Goal: Task Accomplishment & Management: Use online tool/utility

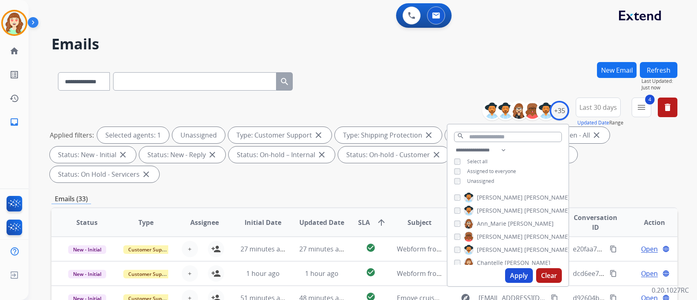
select select "**********"
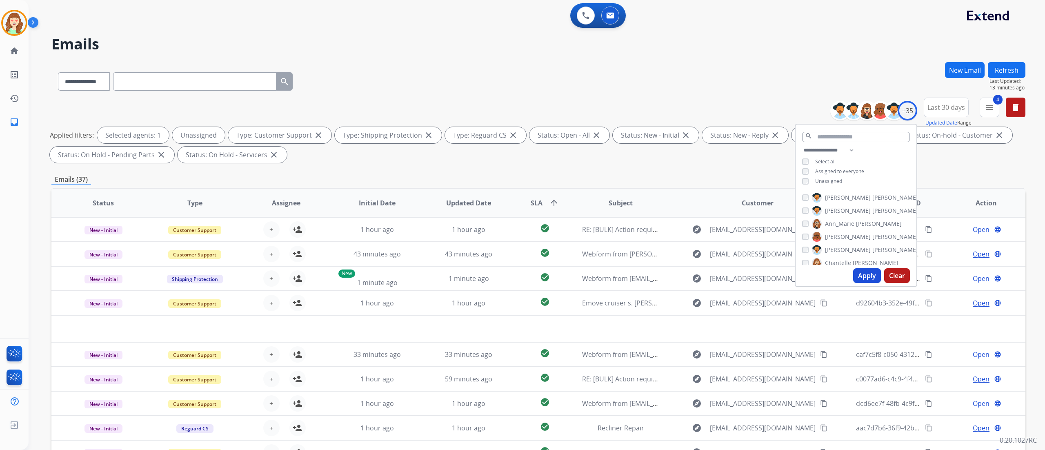
click at [696, 274] on button "Apply" at bounding box center [867, 275] width 28 height 15
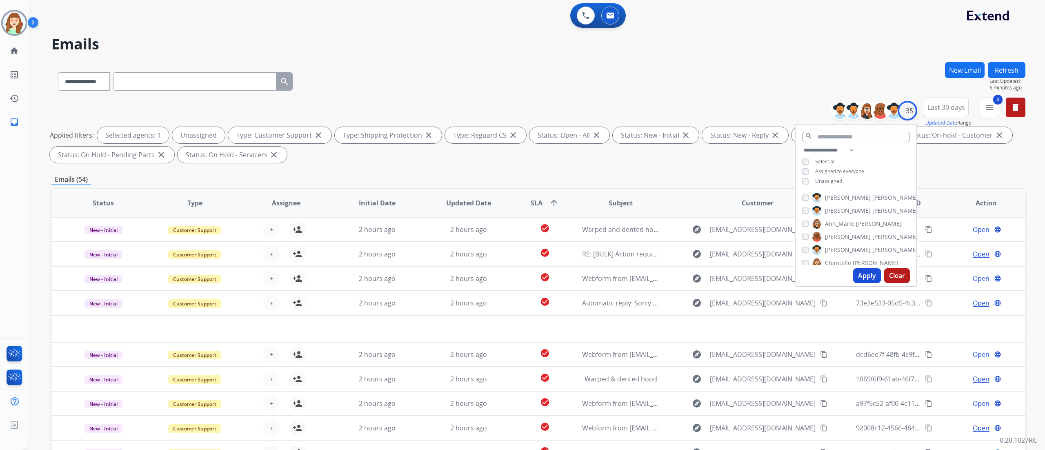
click at [696, 76] on button "Refresh" at bounding box center [1007, 70] width 38 height 16
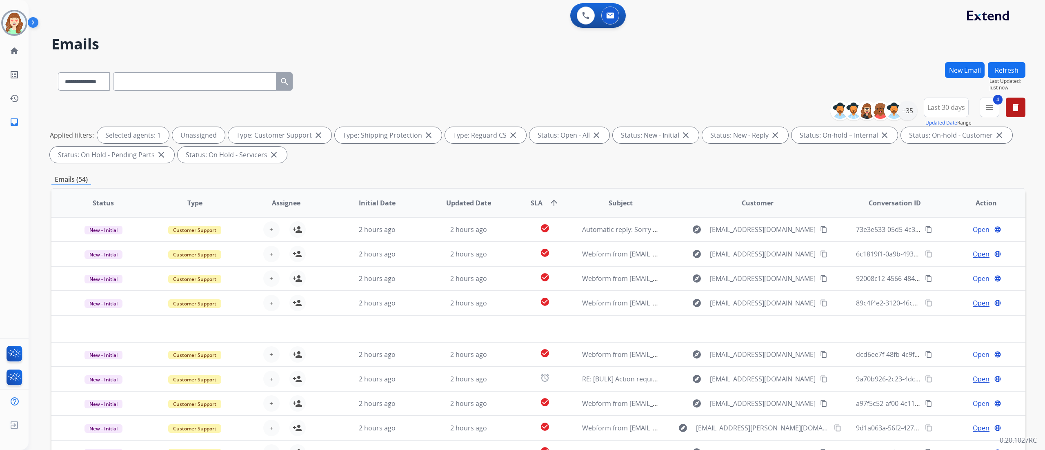
click at [696, 142] on div "**********" at bounding box center [537, 225] width 1016 height 450
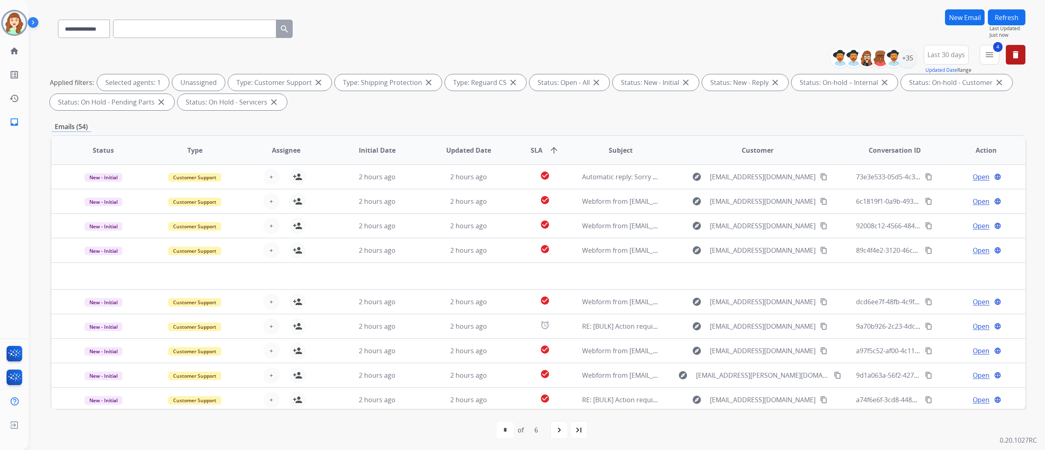
scroll to position [54, 0]
click at [696, 55] on mat-icon "menu" at bounding box center [989, 54] width 10 height 10
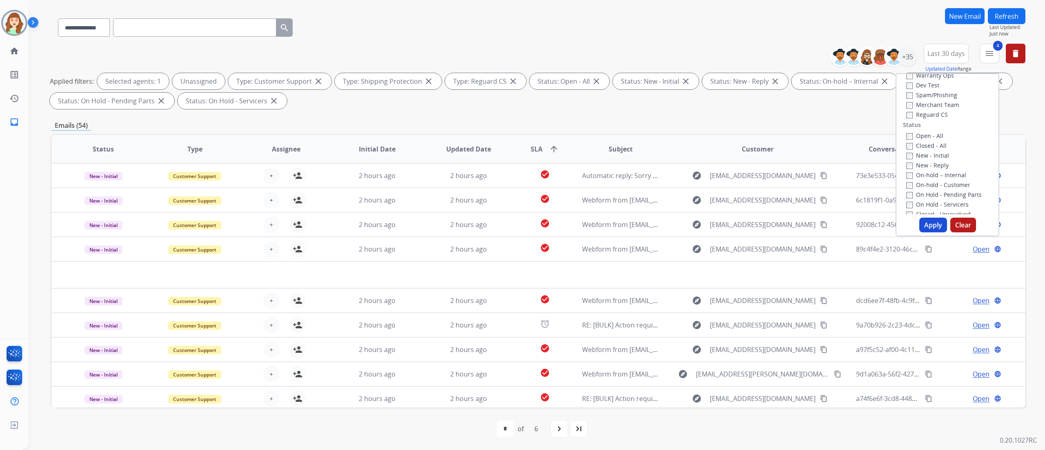
scroll to position [69, 0]
click at [696, 157] on div "New - Initial" at bounding box center [949, 154] width 86 height 10
click at [696, 220] on button "Apply" at bounding box center [933, 225] width 28 height 15
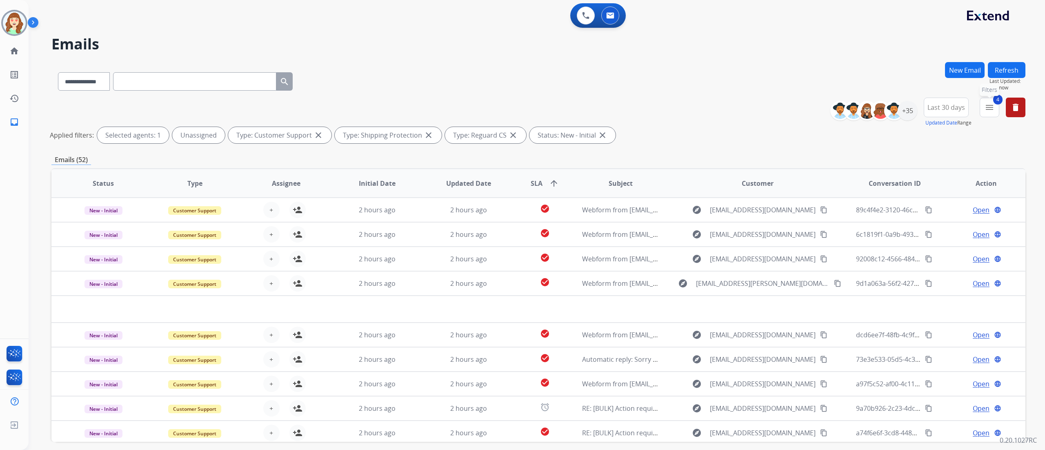
click at [696, 109] on mat-icon "menu" at bounding box center [989, 107] width 10 height 10
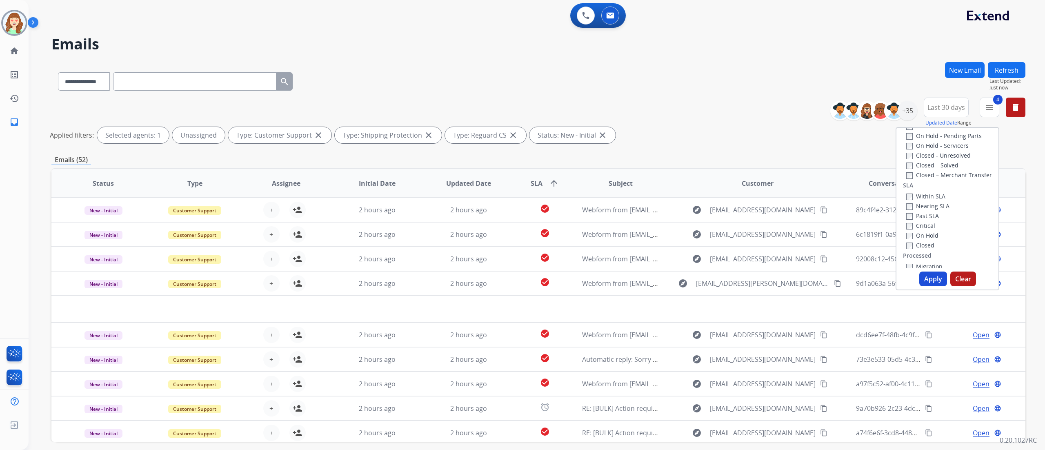
scroll to position [182, 0]
click at [696, 278] on button "Apply" at bounding box center [933, 278] width 28 height 15
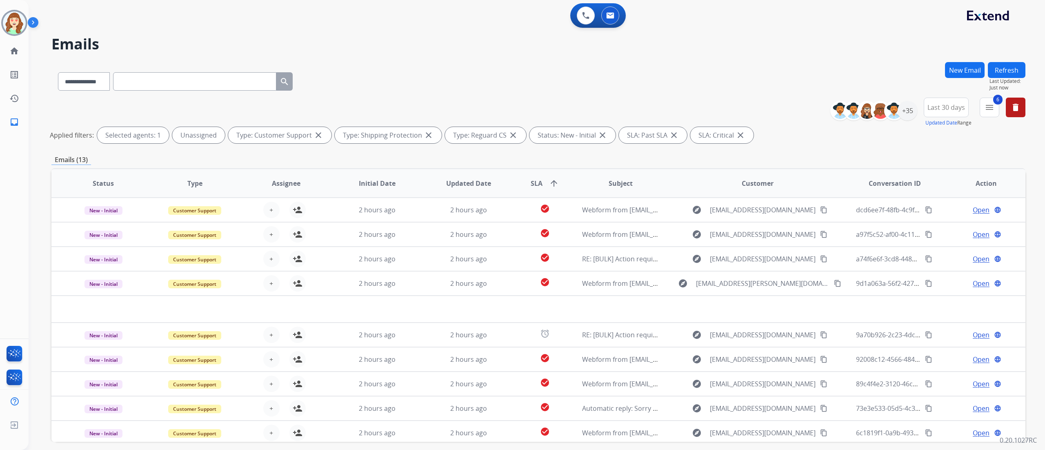
click at [541, 194] on th "SLA arrow_upward" at bounding box center [538, 183] width 61 height 29
click at [539, 184] on span "SLA arrow_upward" at bounding box center [545, 183] width 28 height 10
click at [696, 42] on h2 "Emails" at bounding box center [538, 44] width 974 height 16
click at [696, 104] on div "+35" at bounding box center [907, 111] width 20 height 20
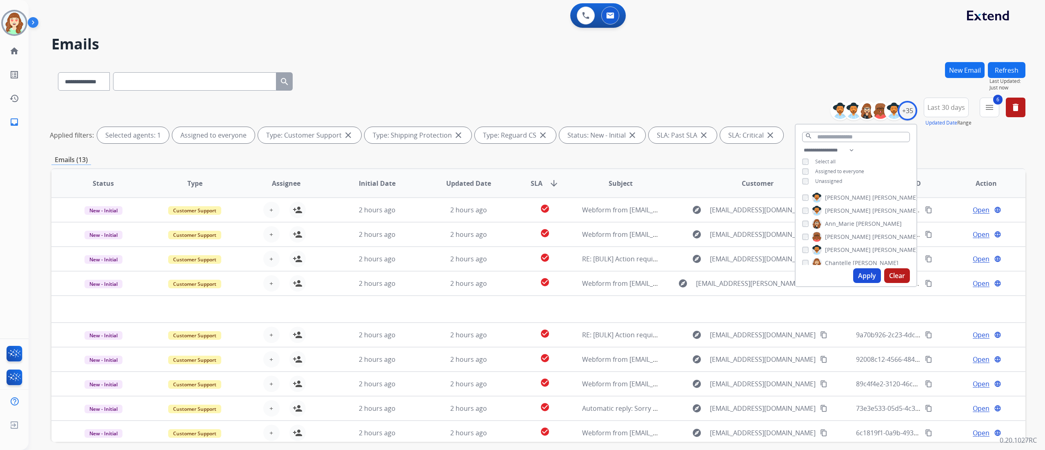
drag, startPoint x: 860, startPoint y: 275, endPoint x: 985, endPoint y: 96, distance: 218.2
click at [696, 272] on button "Apply" at bounding box center [867, 275] width 28 height 15
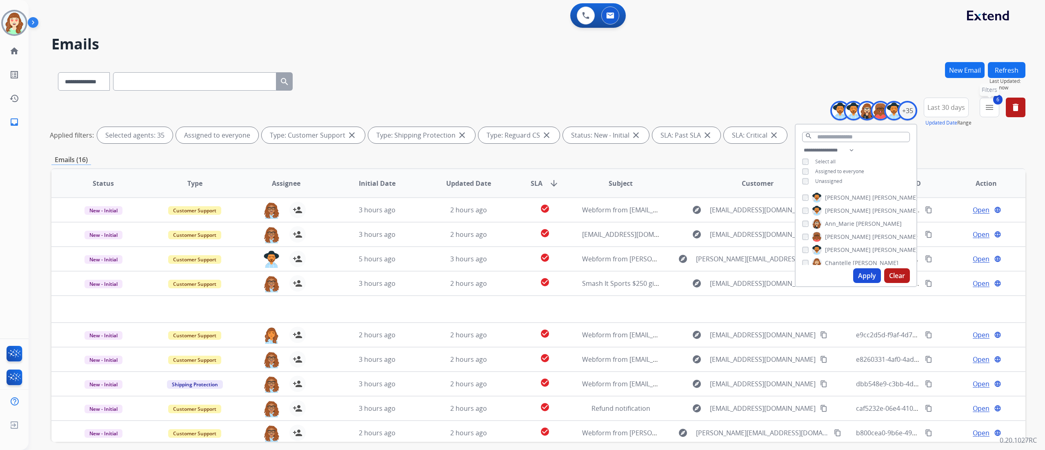
click at [696, 108] on mat-icon "menu" at bounding box center [989, 107] width 10 height 10
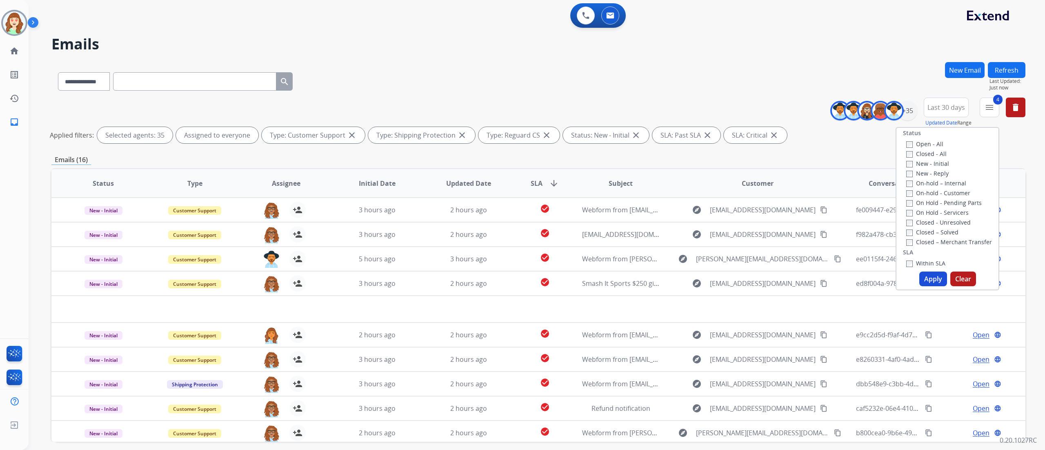
scroll to position [109, 0]
click at [696, 277] on button "Apply" at bounding box center [933, 278] width 28 height 15
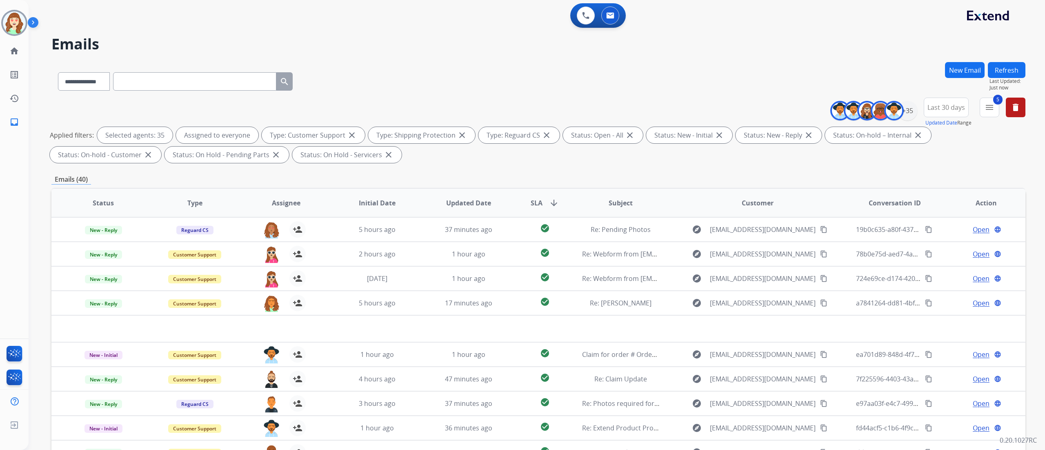
click at [696, 76] on div "**********" at bounding box center [538, 80] width 974 height 36
click at [696, 108] on div "+35" at bounding box center [907, 111] width 20 height 20
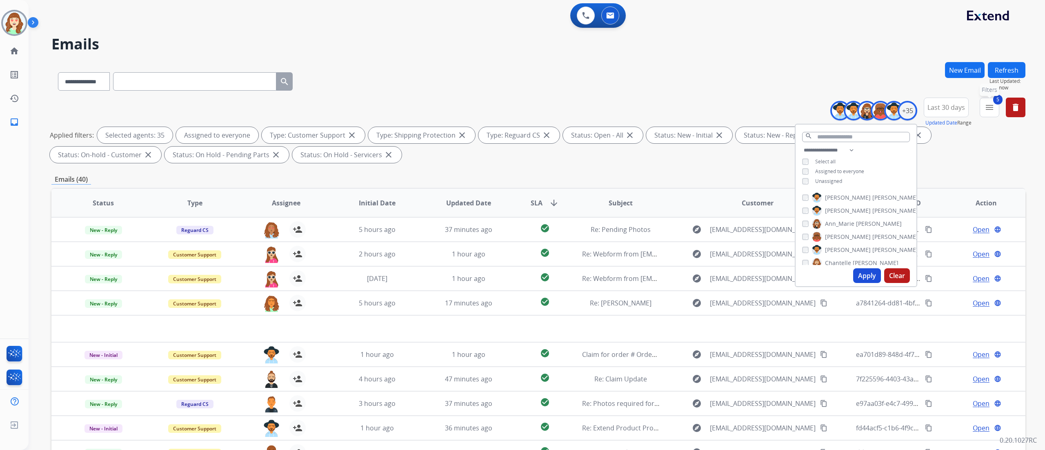
click at [696, 109] on button "5 menu Filters" at bounding box center [989, 108] width 20 height 20
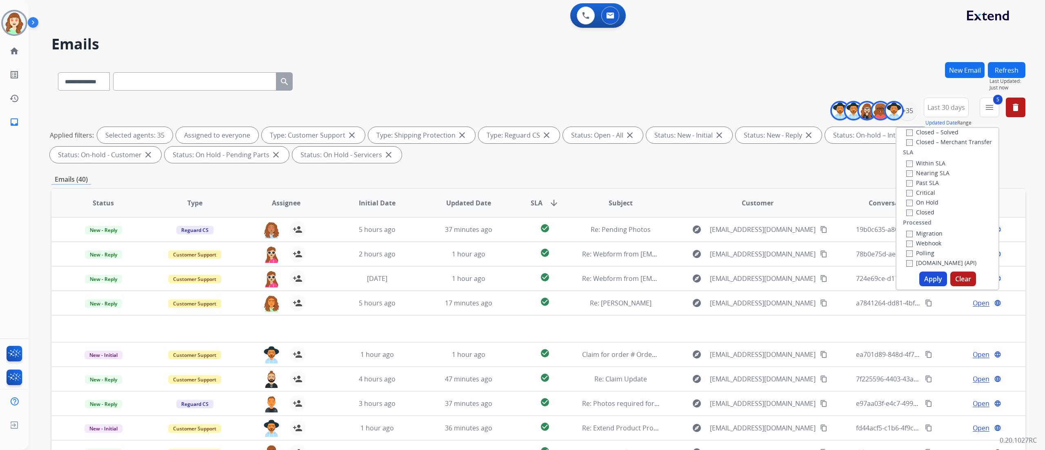
scroll to position [215, 0]
click at [696, 277] on button "Apply" at bounding box center [933, 278] width 28 height 15
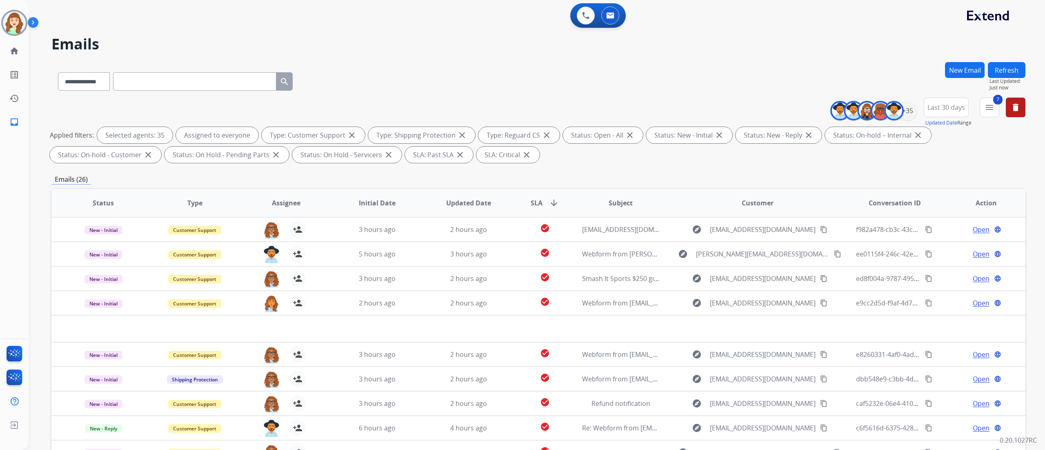
click at [559, 203] on th "SLA arrow_downward" at bounding box center [538, 203] width 61 height 29
click at [537, 202] on span "SLA" at bounding box center [537, 203] width 12 height 10
click at [696, 41] on h2 "Emails" at bounding box center [538, 44] width 974 height 16
